Goal: Task Accomplishment & Management: Manage account settings

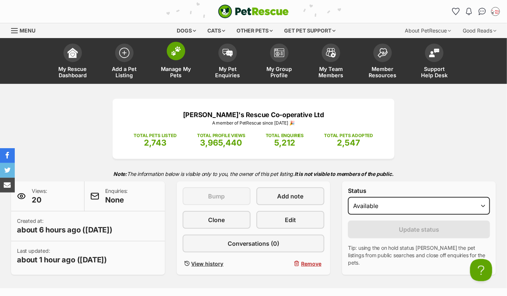
click at [179, 47] on img at bounding box center [176, 51] width 10 height 10
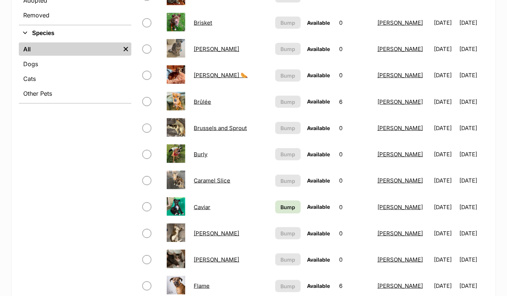
scroll to position [219, 0]
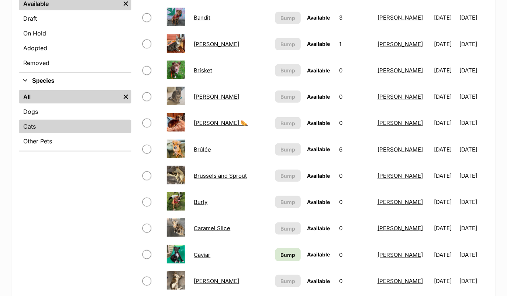
click at [62, 125] on link "Cats" at bounding box center [75, 126] width 113 height 13
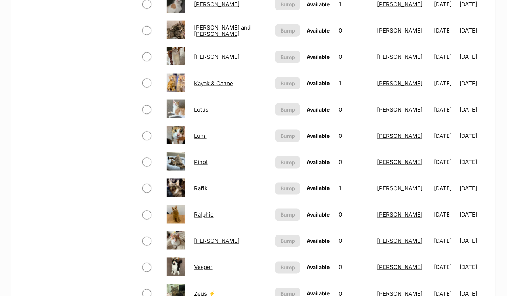
scroll to position [391, 0]
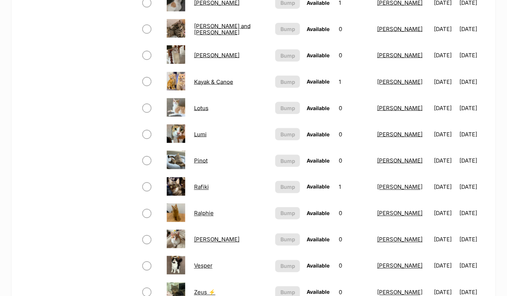
click at [203, 134] on link "Lumi" at bounding box center [200, 134] width 13 height 7
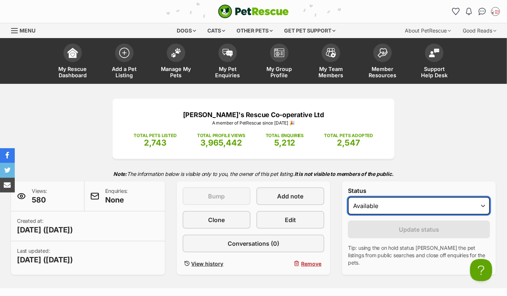
click at [382, 209] on select "Draft Available On hold Adopted" at bounding box center [419, 206] width 142 height 18
select select "on_hold"
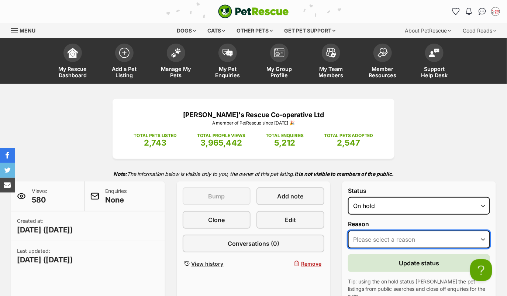
click at [376, 240] on select "Please select a reason Medical reasons Reviewing applications Adoption pending …" at bounding box center [419, 239] width 142 height 18
select select "adoption_pending"
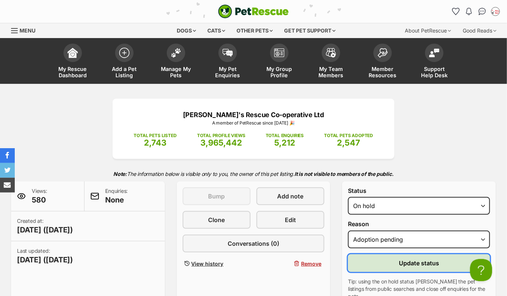
click at [368, 262] on button "Update status" at bounding box center [419, 263] width 142 height 18
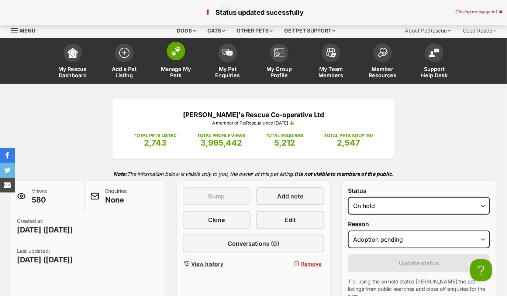
click at [180, 43] on span at bounding box center [176, 51] width 18 height 18
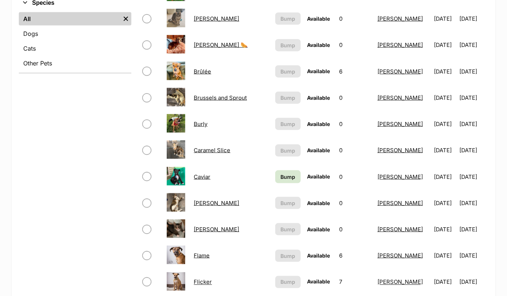
scroll to position [297, 0]
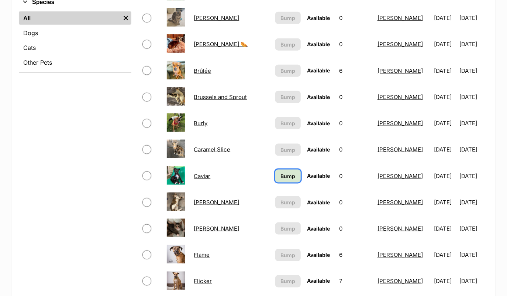
click at [282, 172] on span "Bump" at bounding box center [288, 176] width 15 height 8
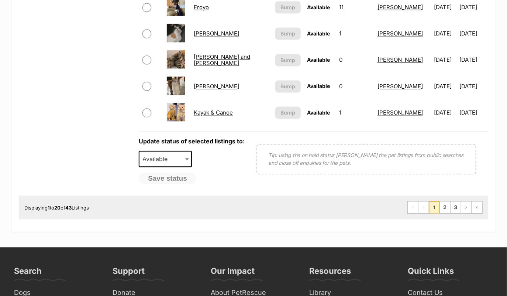
scroll to position [627, 0]
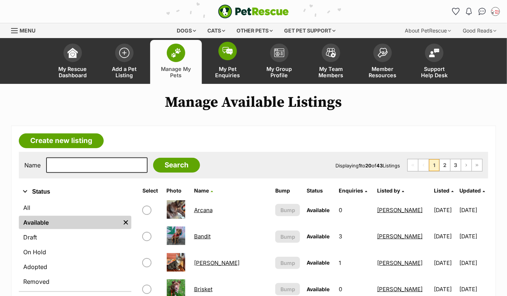
click at [226, 57] on span at bounding box center [228, 51] width 18 height 18
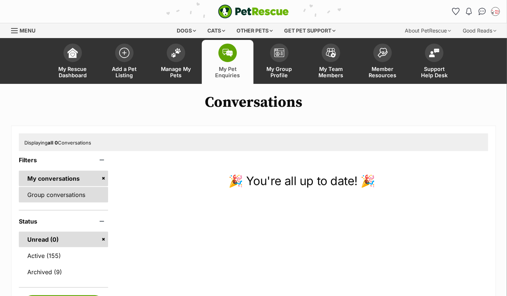
click at [86, 200] on link "Group conversations" at bounding box center [63, 195] width 89 height 16
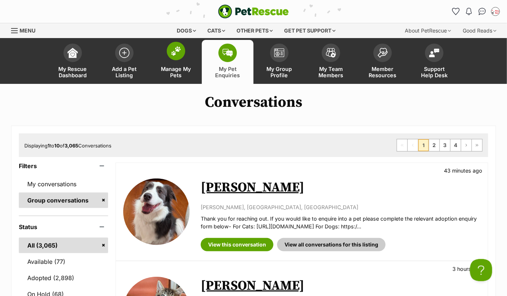
click at [176, 57] on span at bounding box center [176, 51] width 18 height 18
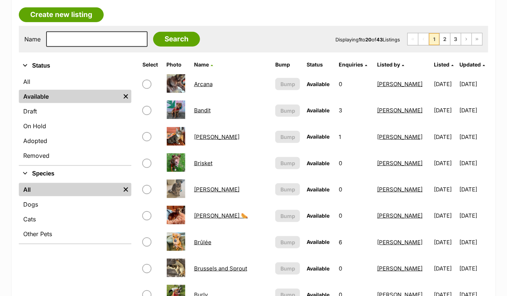
scroll to position [151, 0]
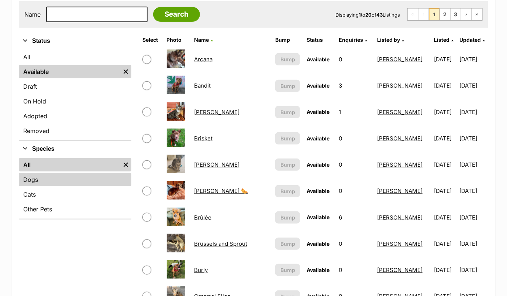
click at [53, 175] on link "Dogs" at bounding box center [75, 179] width 113 height 13
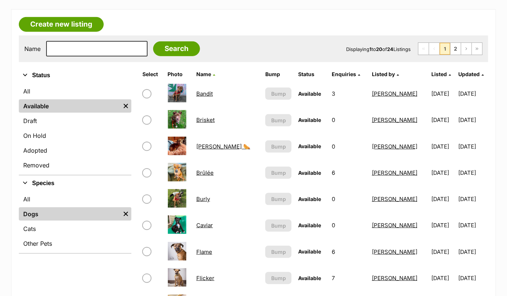
scroll to position [144, 0]
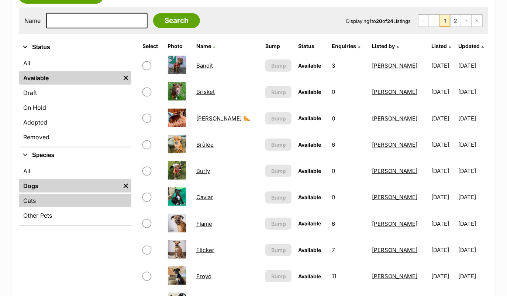
click at [70, 198] on link "Cats" at bounding box center [75, 200] width 113 height 13
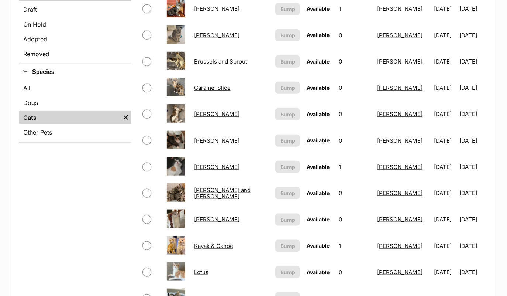
scroll to position [228, 0]
click at [203, 34] on link "Brixie" at bounding box center [216, 34] width 45 height 7
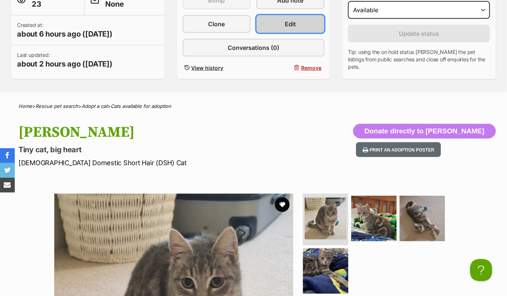
click at [304, 22] on link "Edit" at bounding box center [291, 24] width 68 height 18
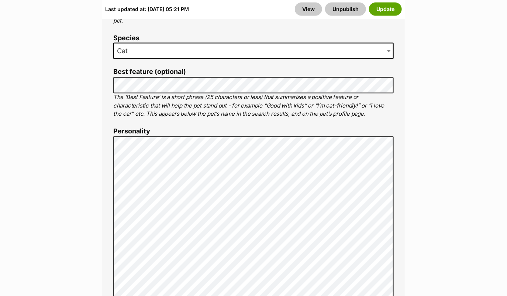
scroll to position [506, 0]
click at [385, 8] on button "Update" at bounding box center [385, 9] width 33 height 13
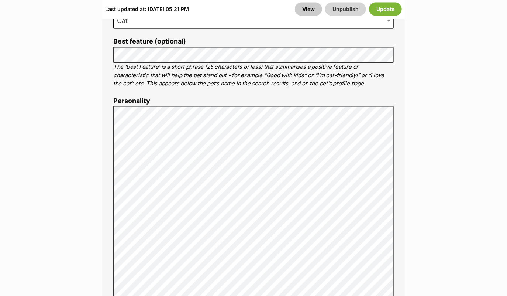
scroll to position [546, 0]
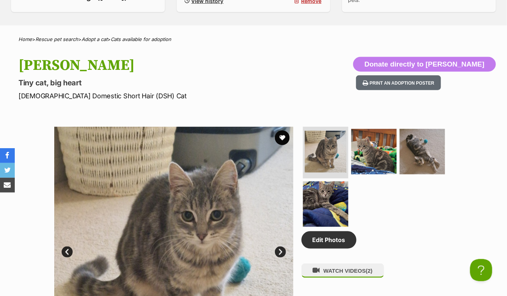
scroll to position [367, 0]
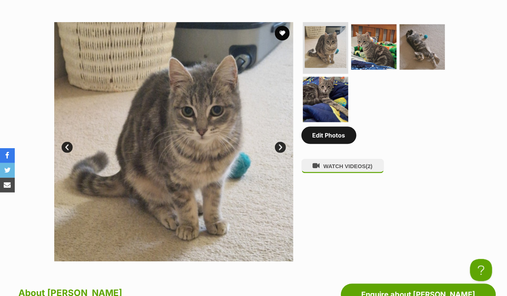
click at [331, 137] on link "Edit Photos" at bounding box center [329, 135] width 55 height 17
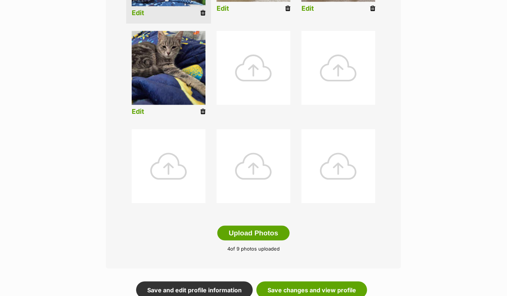
scroll to position [319, 0]
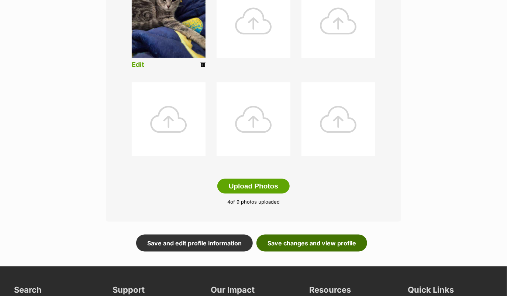
click at [286, 238] on link "Save changes and view profile" at bounding box center [312, 242] width 111 height 17
